Goal: Task Accomplishment & Management: Manage account settings

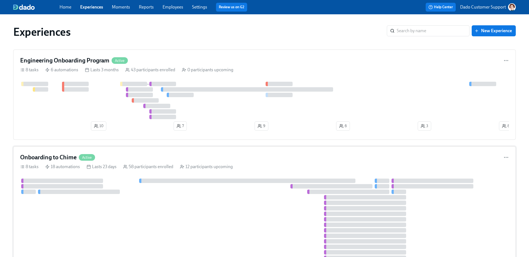
click at [142, 196] on div at bounding box center [255, 225] width 471 height 93
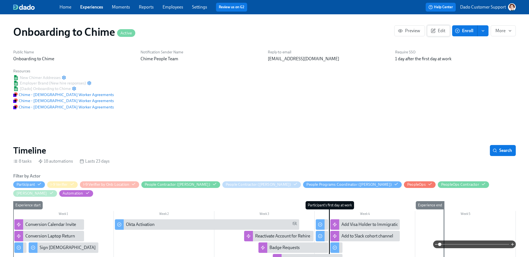
scroll to position [0, 1216]
click at [441, 28] on span "Edit" at bounding box center [438, 31] width 13 height 6
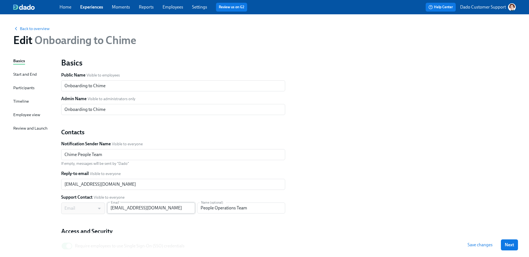
scroll to position [77, 0]
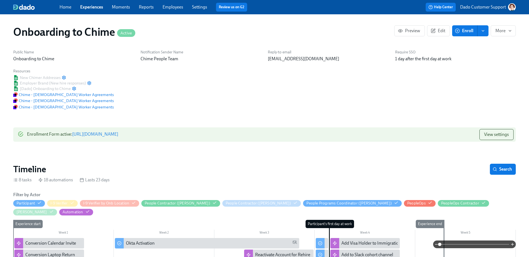
scroll to position [0, 1216]
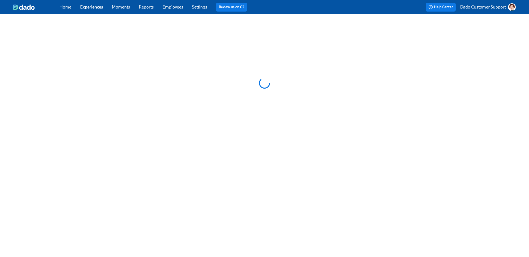
click at [95, 7] on link "Experiences" at bounding box center [91, 6] width 23 height 5
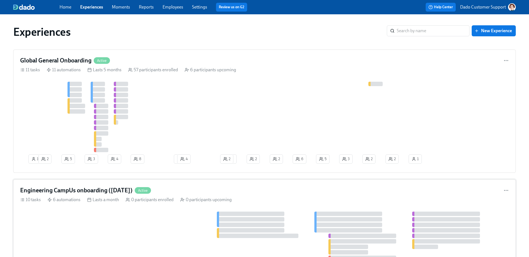
click at [230, 183] on div "Engineering CampUs onboarding (10 Feb 2025) Active 10 tasks 6 automations Lasts…" at bounding box center [264, 225] width 502 height 91
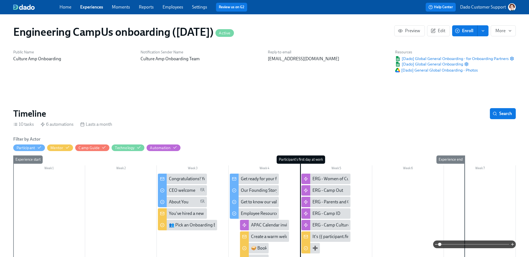
click at [87, 5] on link "Experiences" at bounding box center [91, 6] width 23 height 5
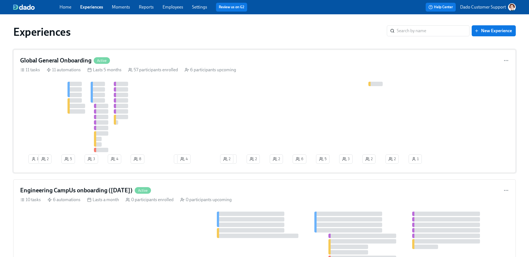
click at [162, 107] on div at bounding box center [297, 117] width 555 height 71
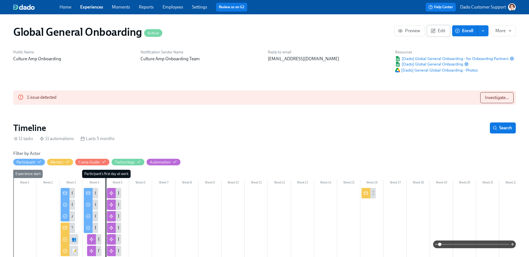
scroll to position [0, 2211]
click at [435, 35] on button "Edit" at bounding box center [438, 30] width 23 height 11
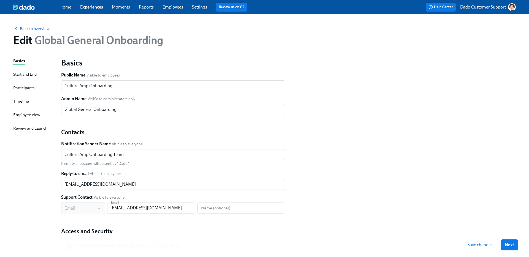
scroll to position [46, 0]
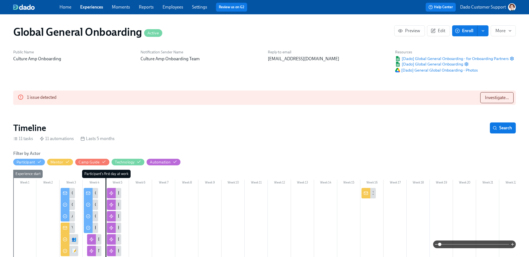
scroll to position [0, 1733]
